Goal: Find specific page/section: Find specific page/section

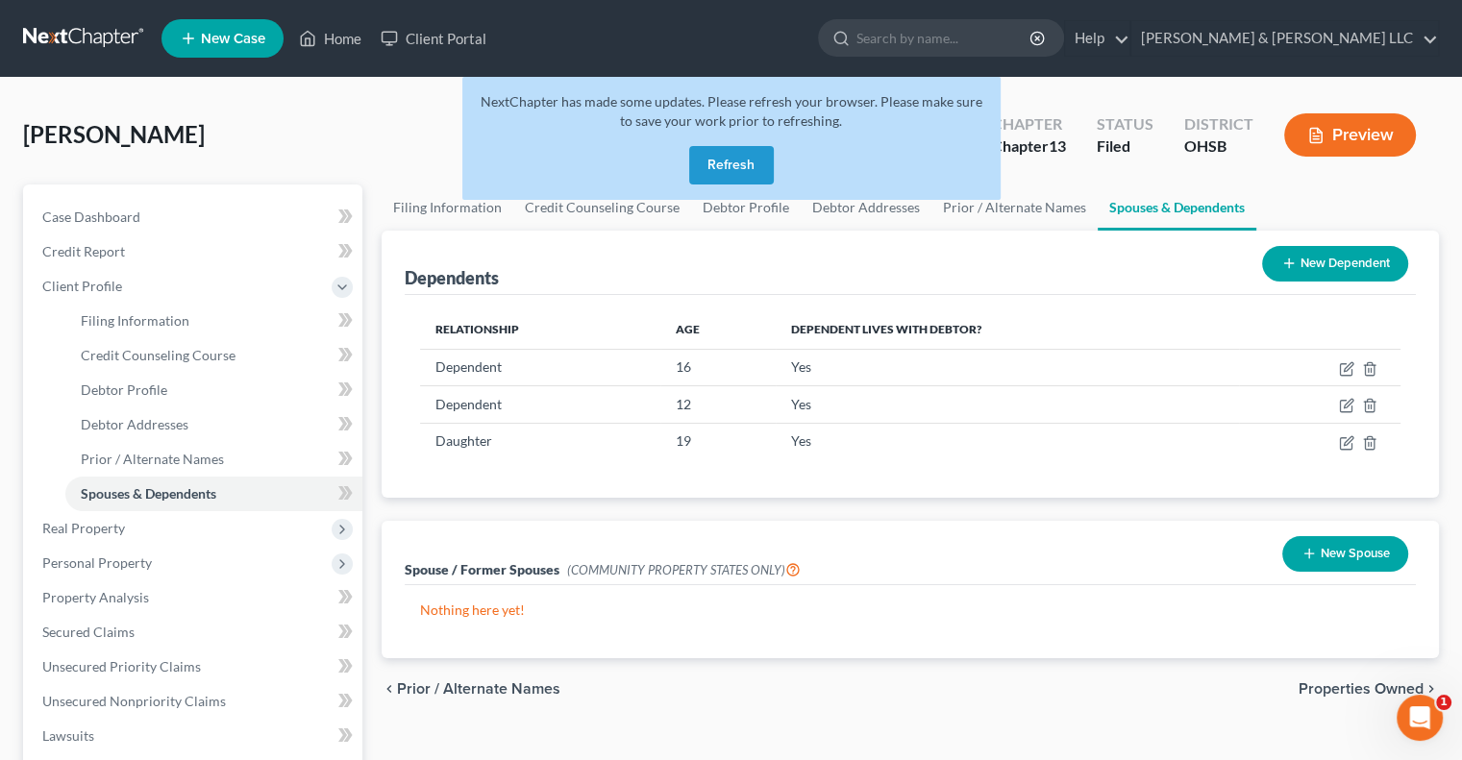
click at [721, 168] on button "Refresh" at bounding box center [731, 165] width 85 height 38
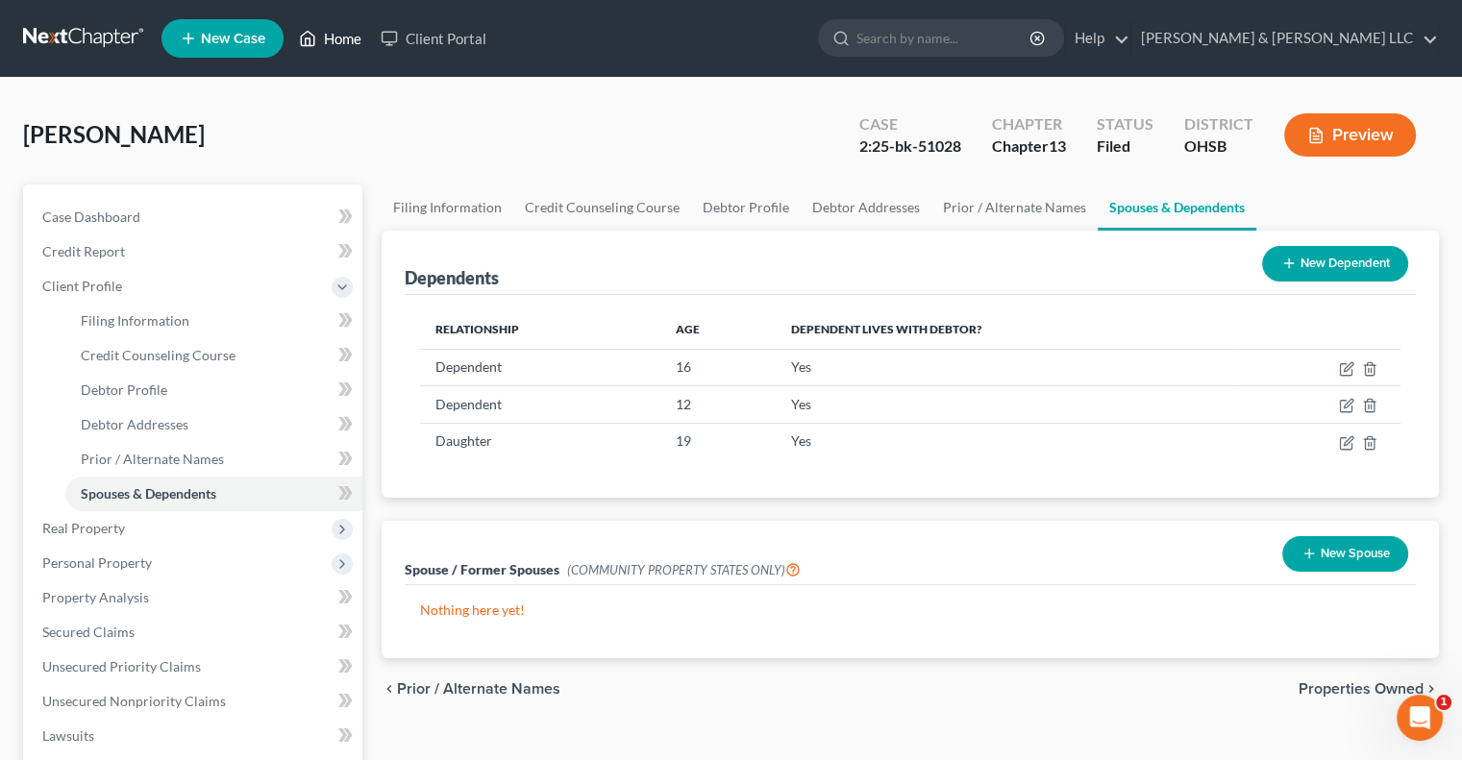
click at [323, 42] on link "Home" at bounding box center [330, 38] width 82 height 35
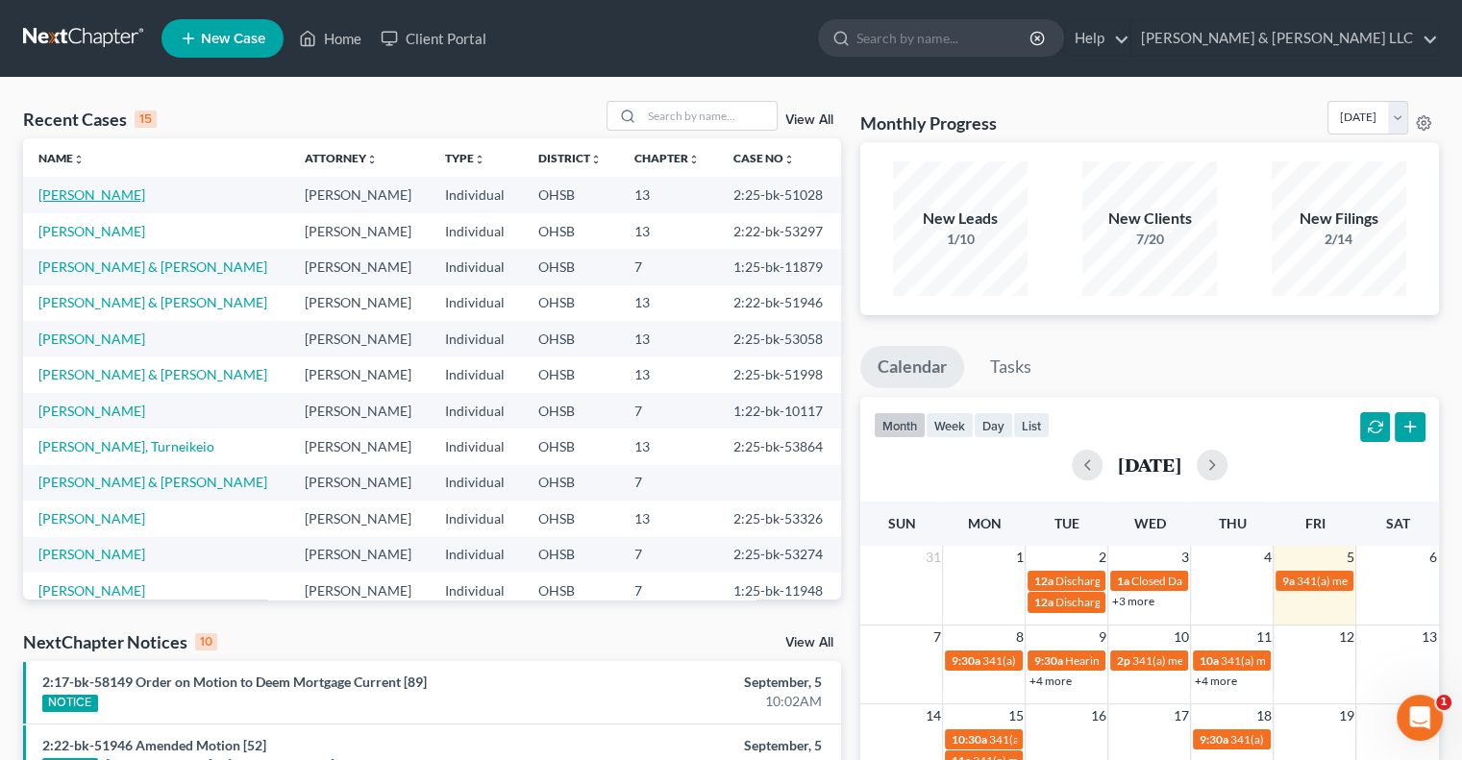
click at [132, 200] on link "[PERSON_NAME]" at bounding box center [91, 194] width 107 height 16
select select "3"
select select "0"
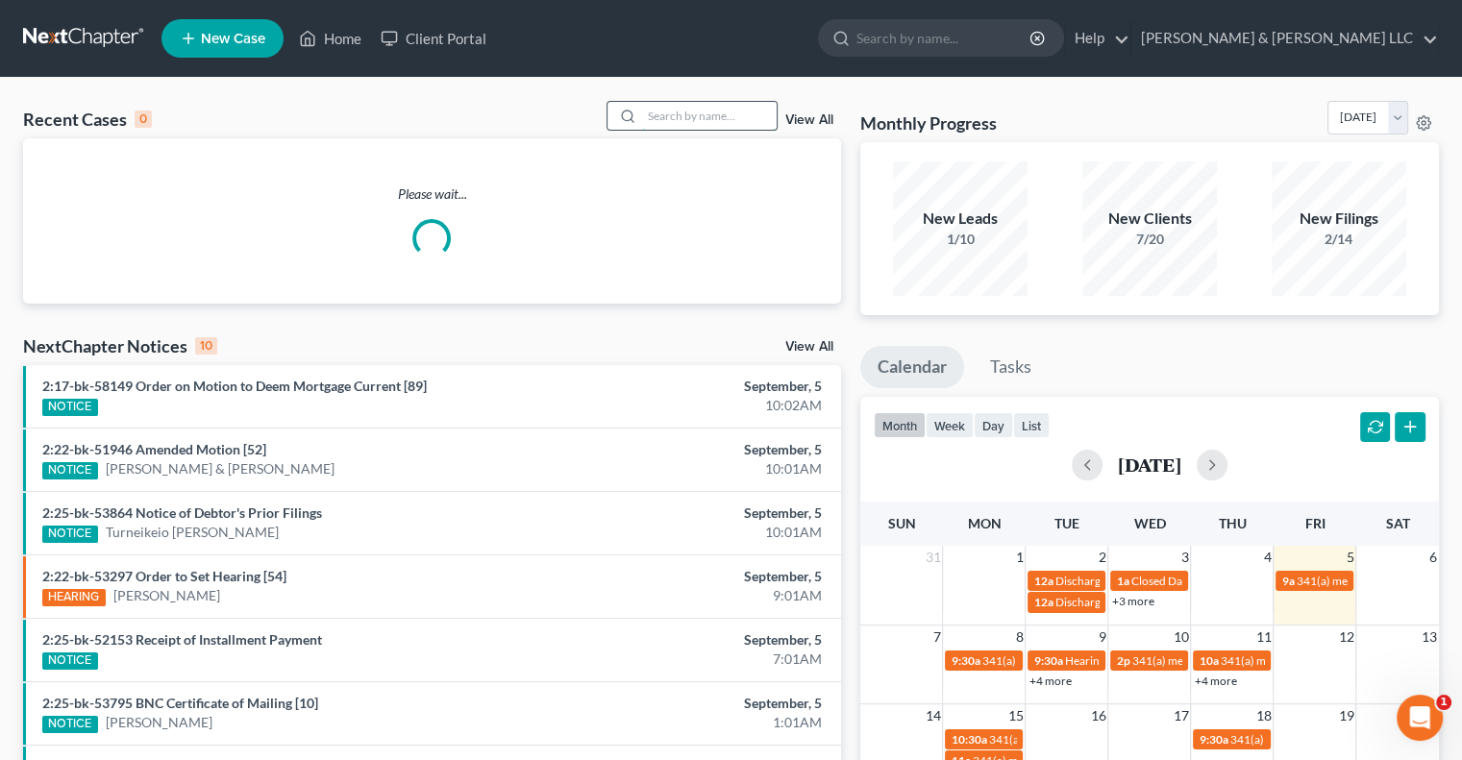
click at [656, 119] on input "search" at bounding box center [709, 116] width 135 height 28
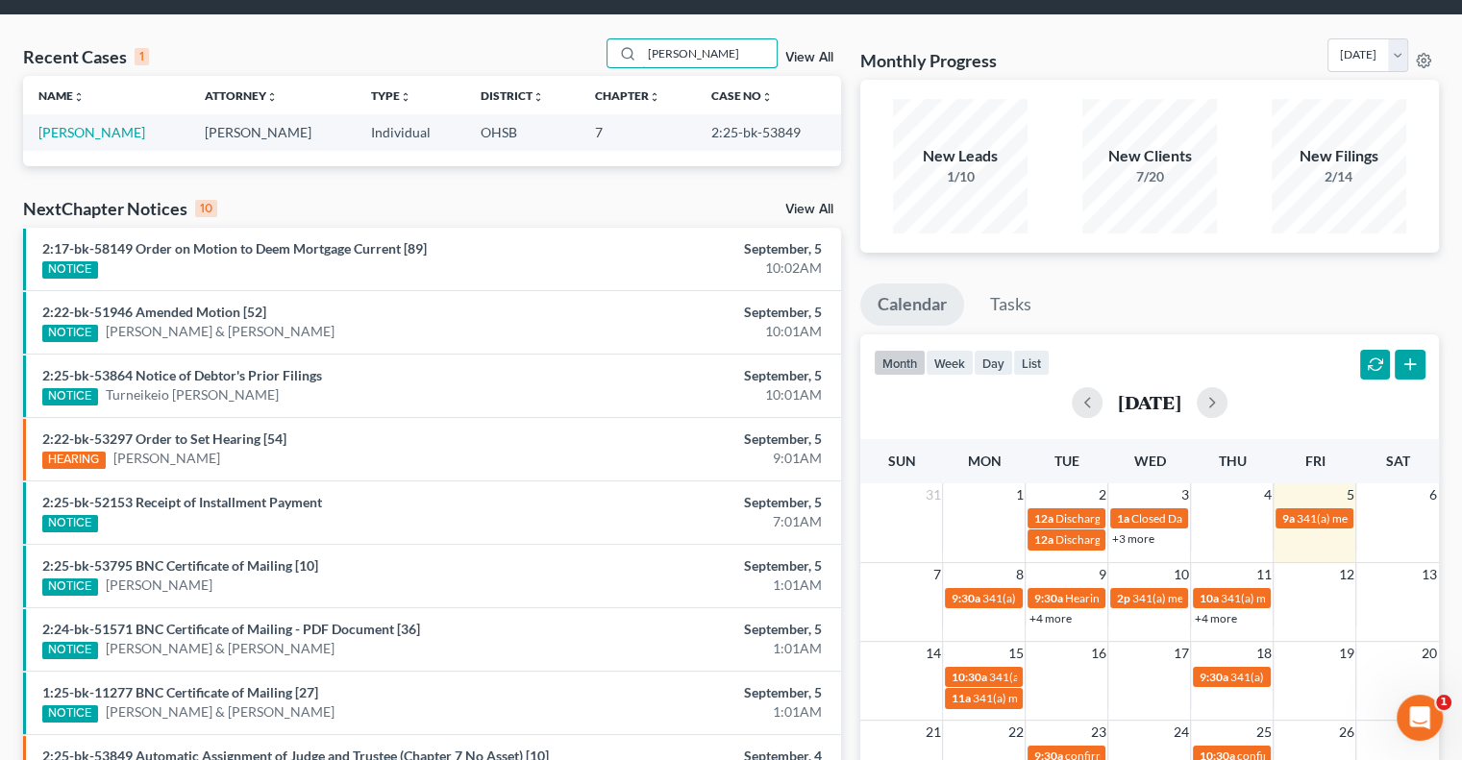
scroll to position [96, 0]
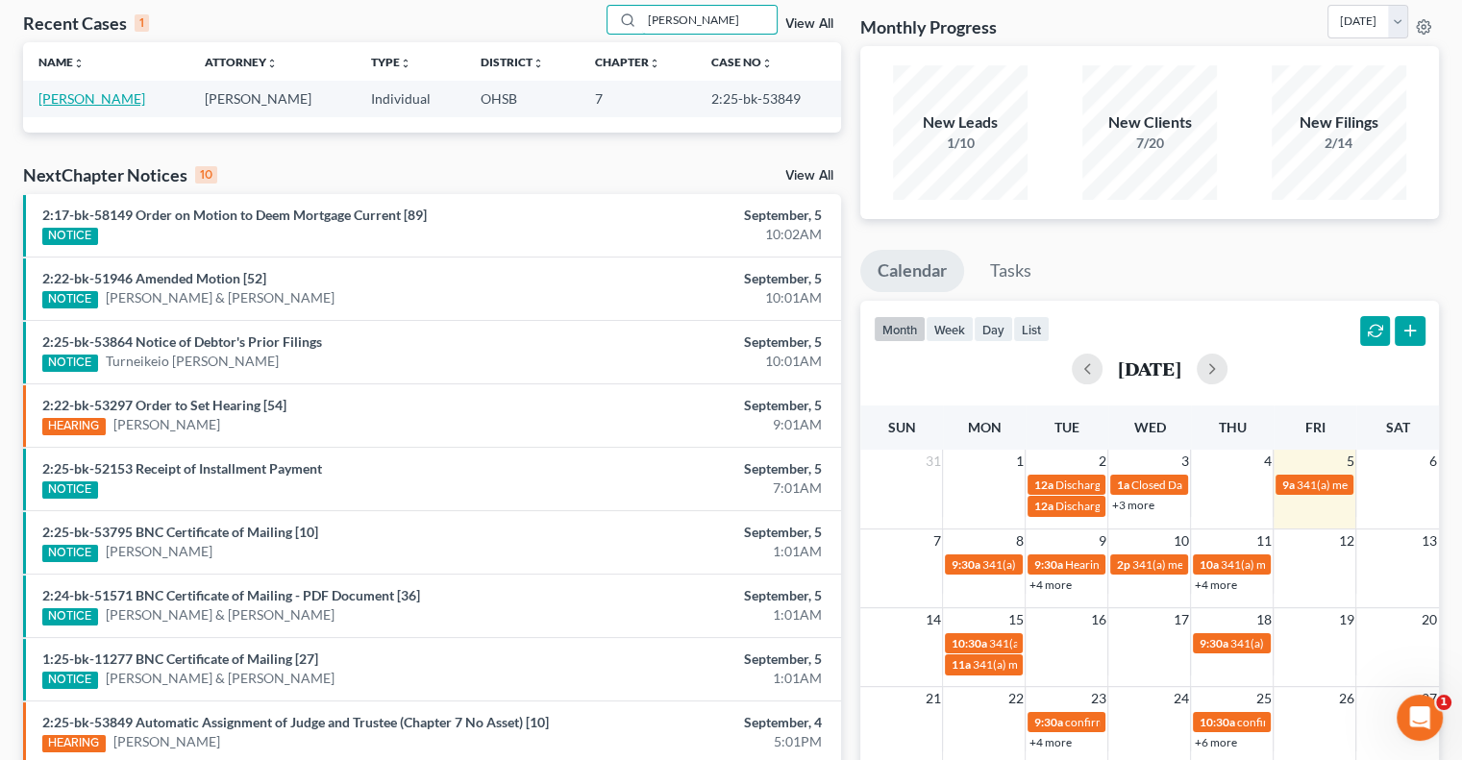
type input "conkle"
click at [119, 102] on link "[PERSON_NAME]" at bounding box center [91, 98] width 107 height 16
select select "3"
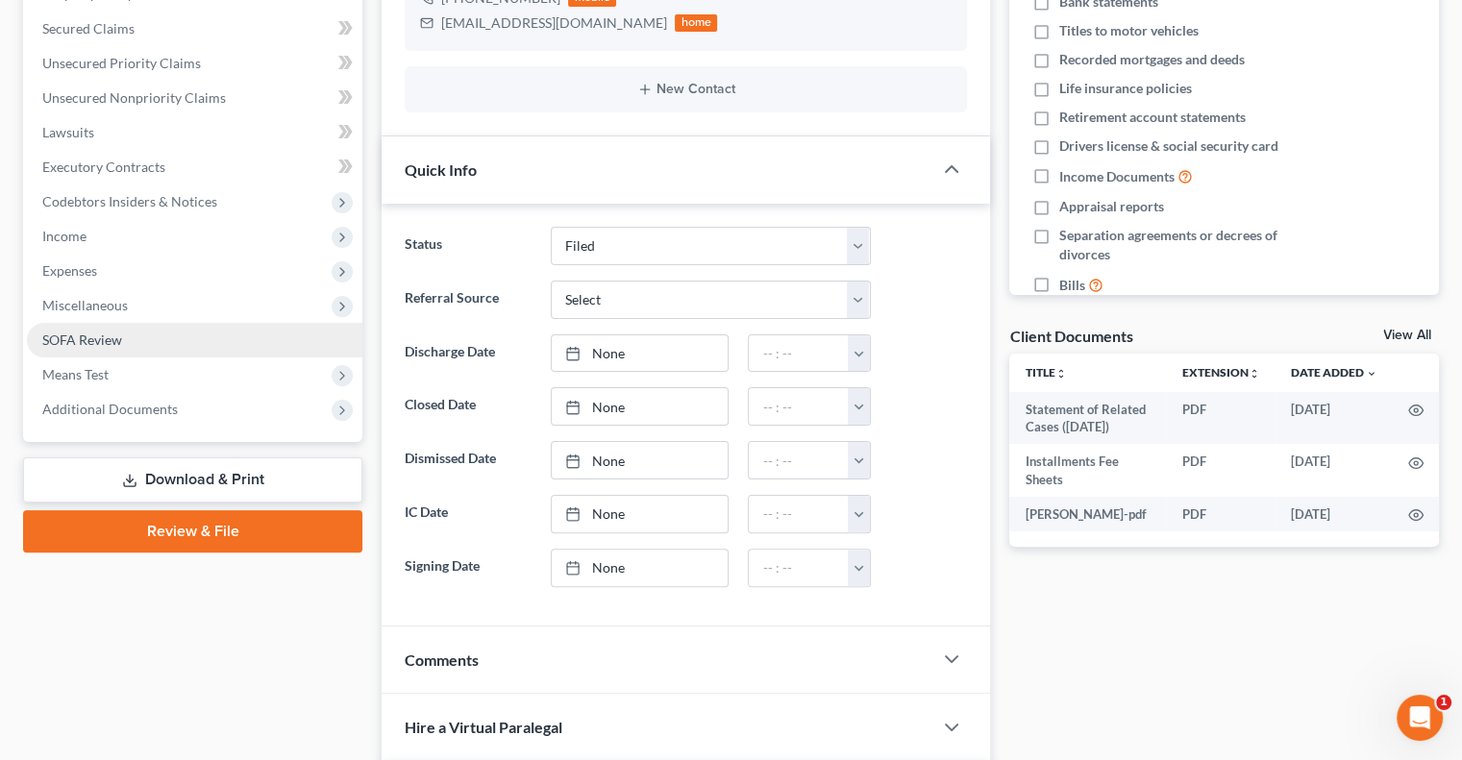
scroll to position [480, 0]
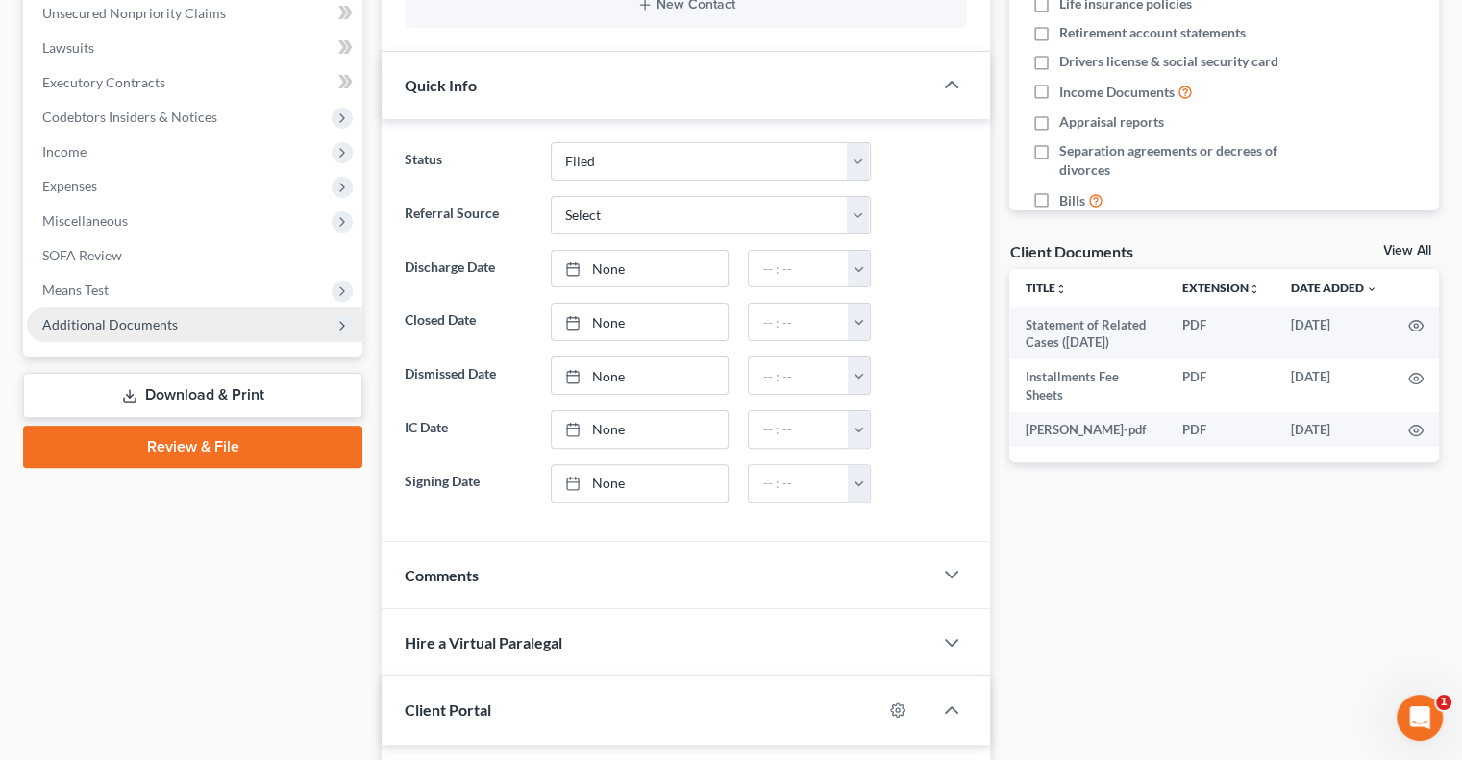
click at [115, 319] on span "Additional Documents" at bounding box center [109, 324] width 135 height 16
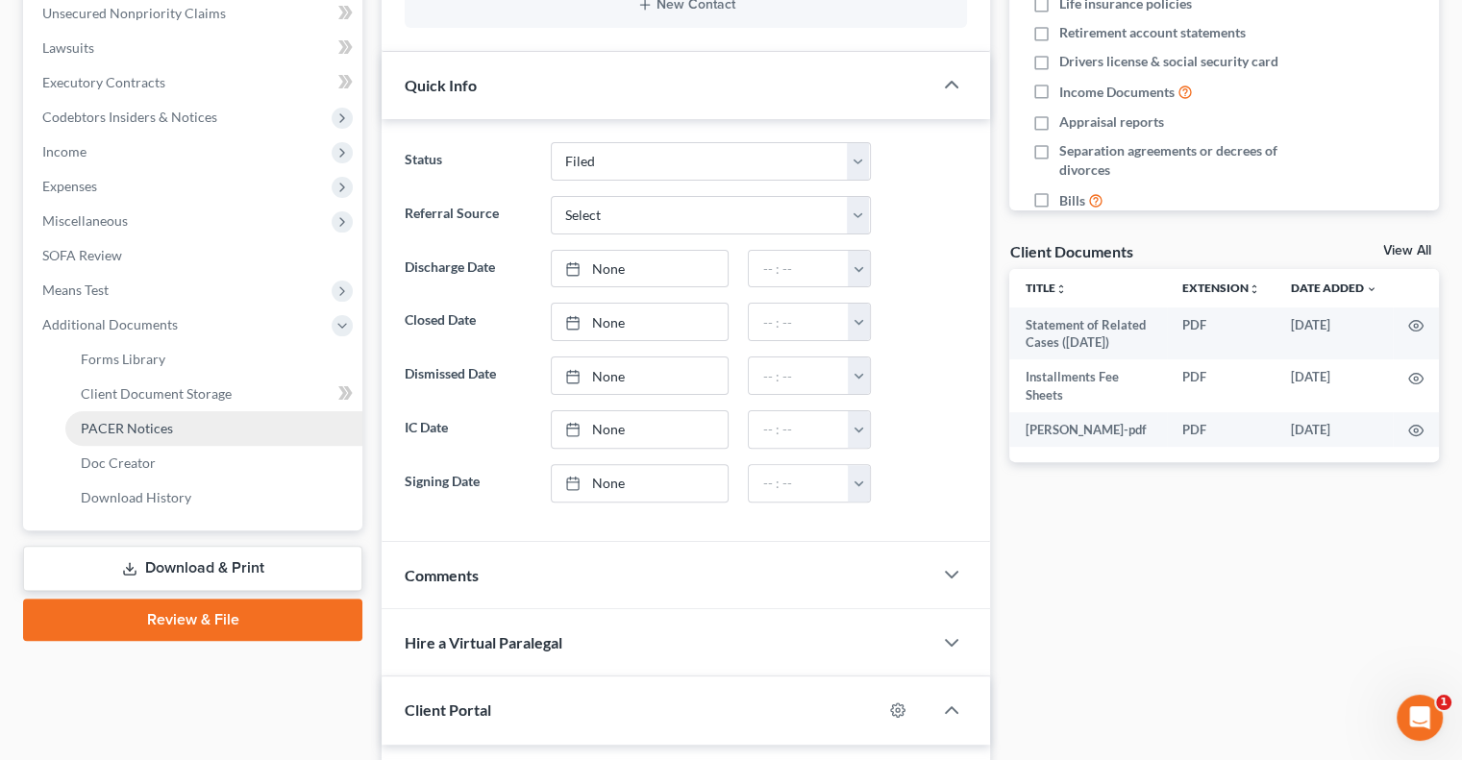
click at [108, 430] on span "PACER Notices" at bounding box center [127, 428] width 92 height 16
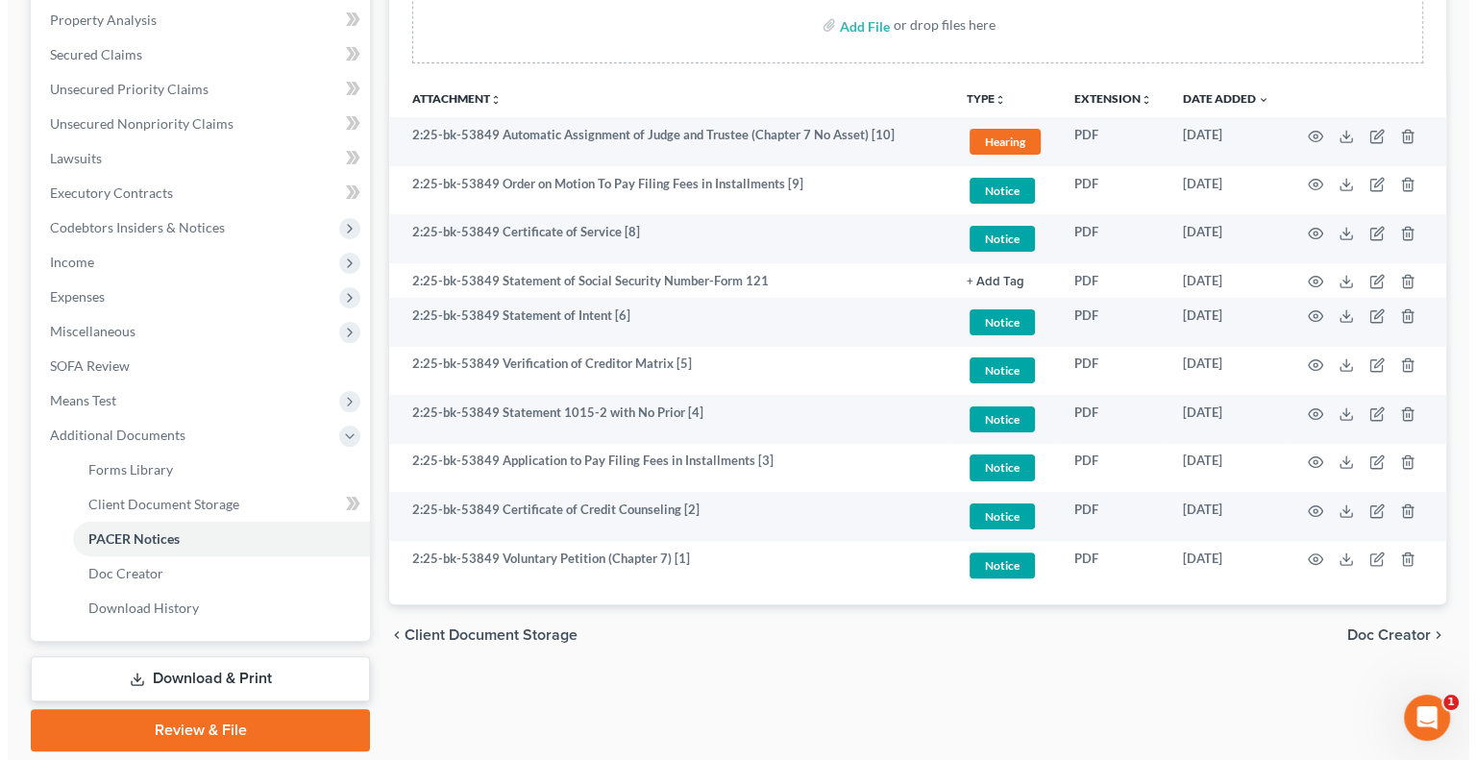
scroll to position [384, 0]
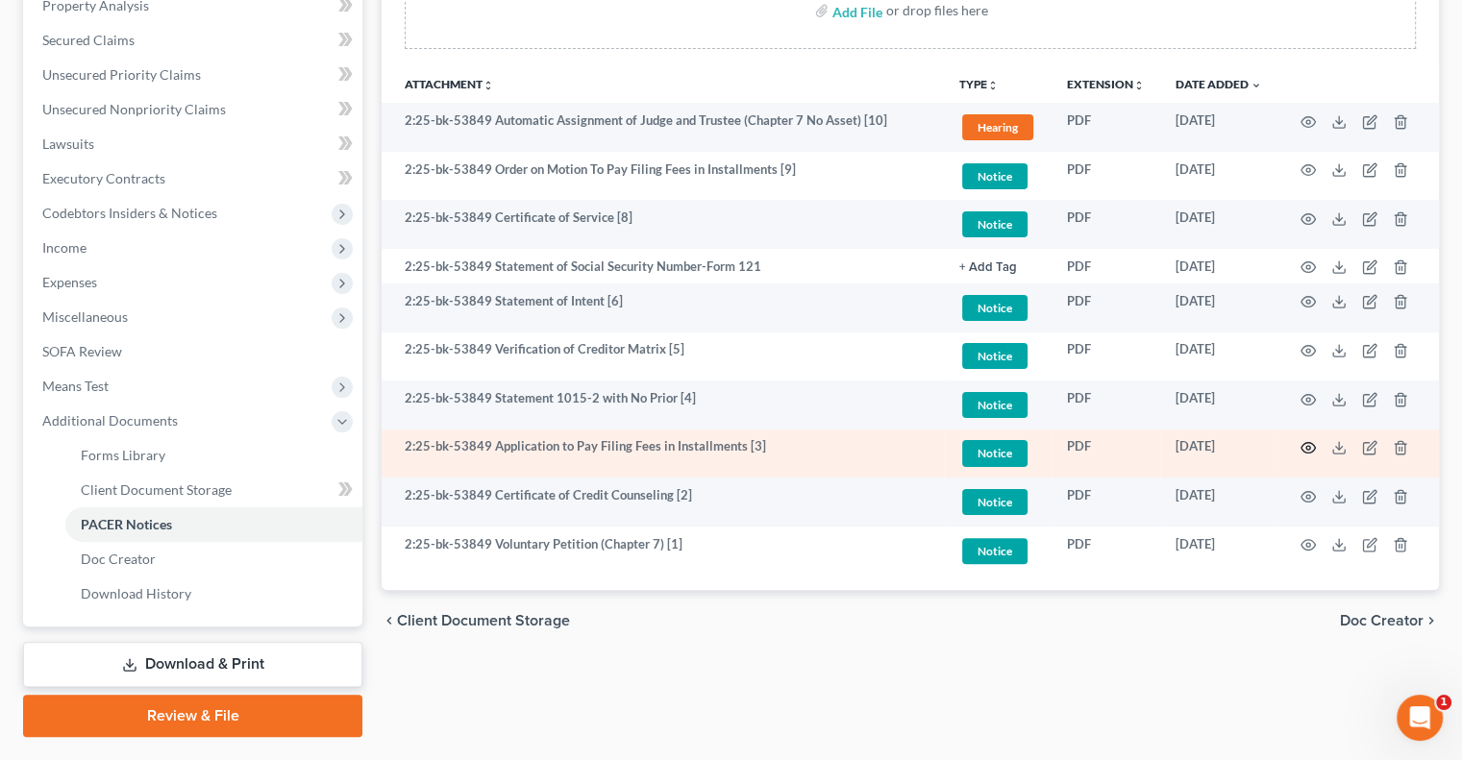
click at [1303, 449] on icon "button" at bounding box center [1307, 447] width 15 height 15
